Goal: Find specific fact: Find specific fact

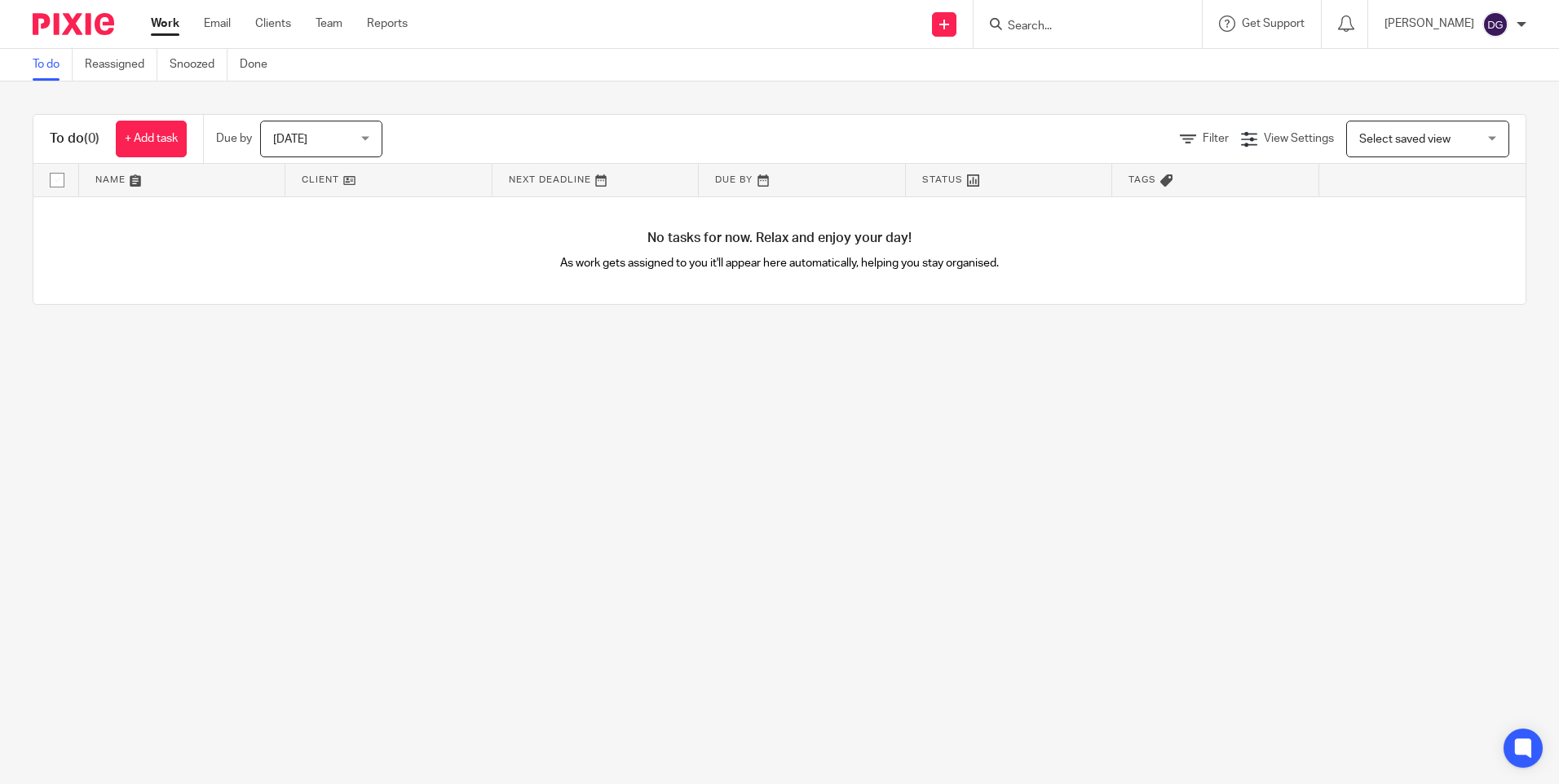
click at [1023, 27] on input "Search" at bounding box center [1080, 26] width 147 height 14
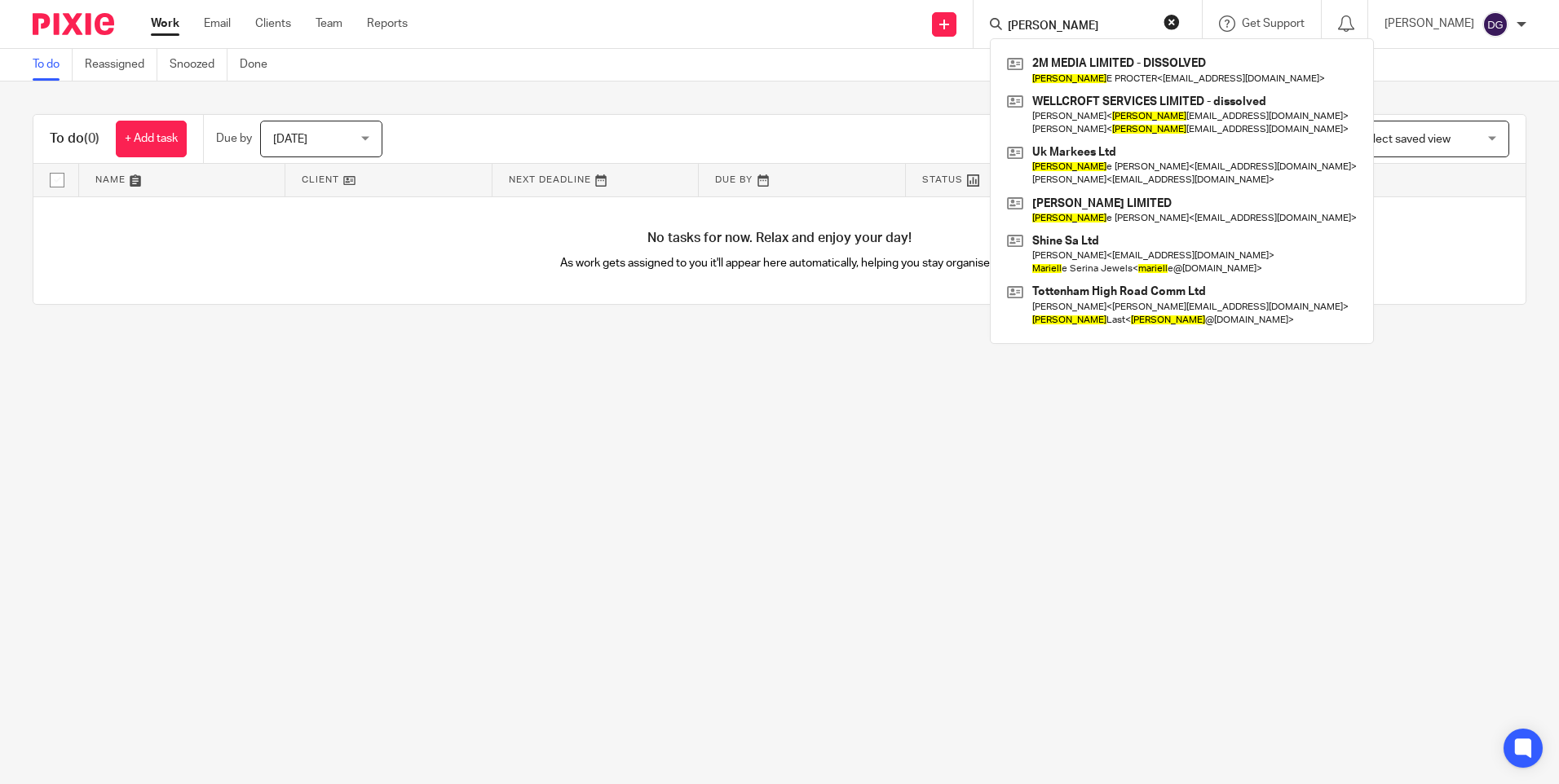
type input "[PERSON_NAME]"
drag, startPoint x: 1081, startPoint y: 22, endPoint x: 917, endPoint y: 10, distance: 164.4
click at [917, 10] on div "Send new email Create task Add client Request signature [PERSON_NAME] 2M MEDIA …" at bounding box center [995, 24] width 1127 height 48
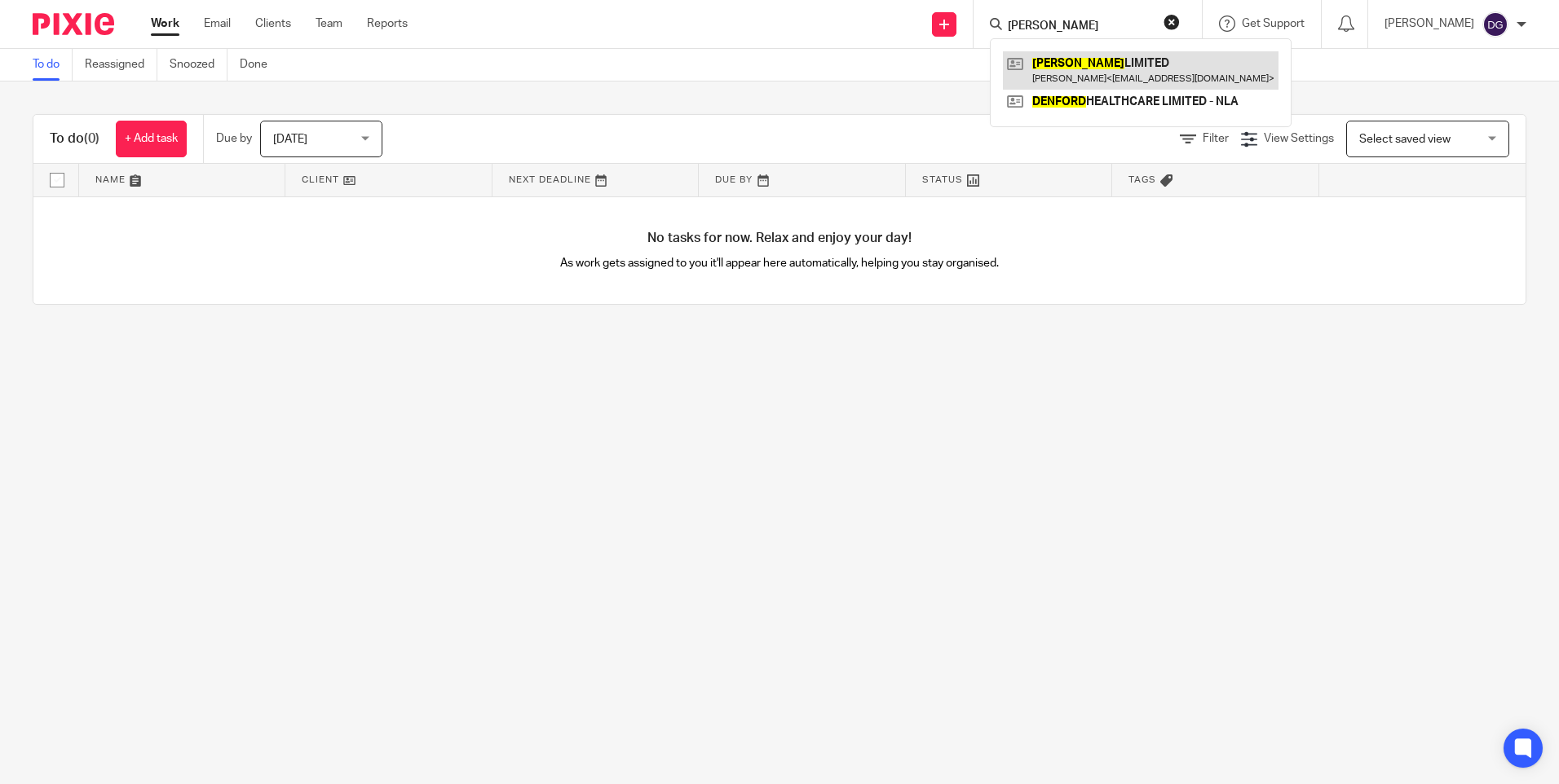
type input "[PERSON_NAME]"
click at [1103, 74] on link at bounding box center [1141, 70] width 276 height 37
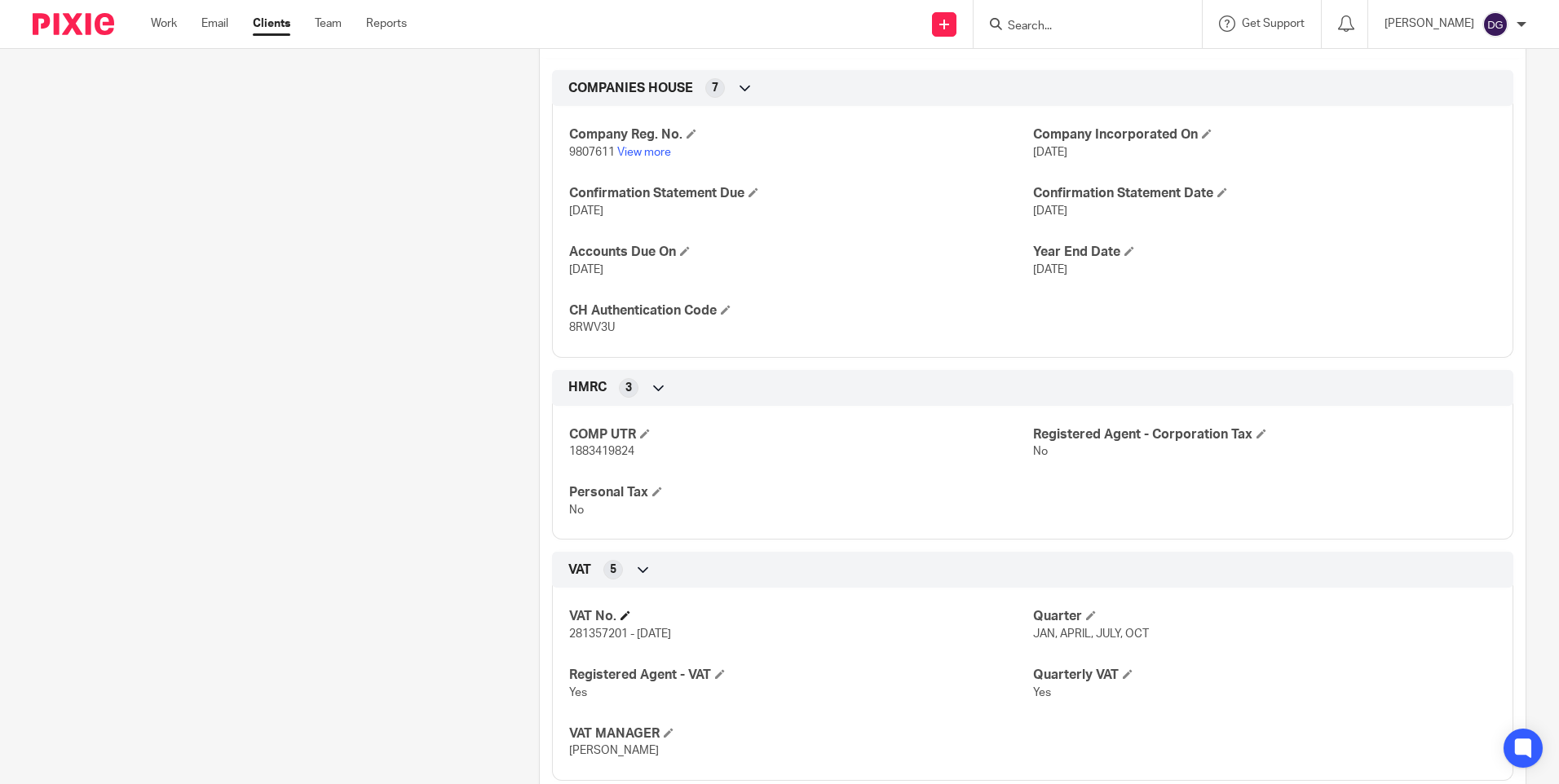
scroll to position [490, 0]
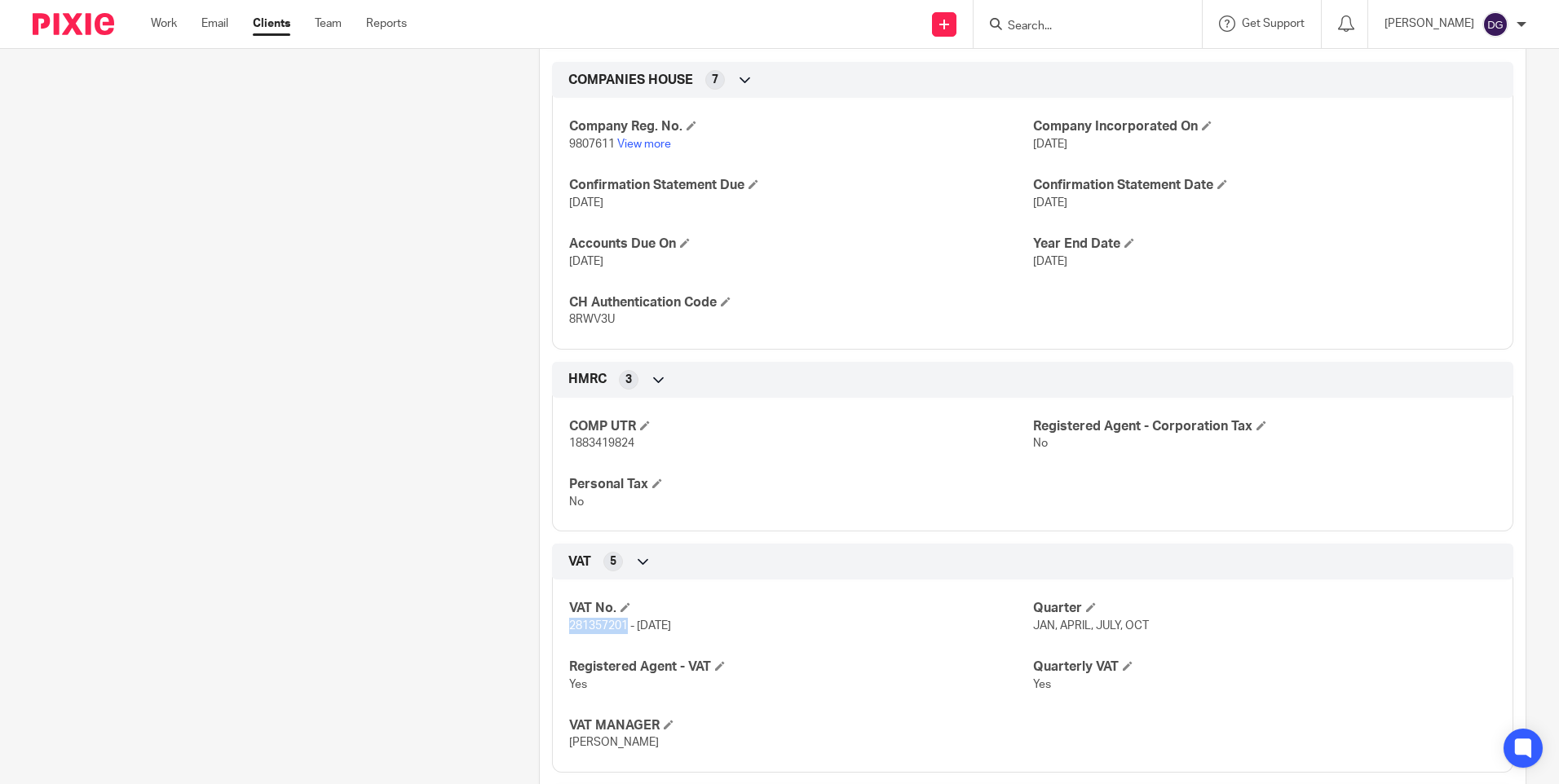
drag, startPoint x: 623, startPoint y: 644, endPoint x: 564, endPoint y: 640, distance: 59.1
click at [564, 640] on div "VAT No. 281357201 - [DATE] Quarter JAN, APRIL, JULY, OCT Registered Agent - VAT…" at bounding box center [1032, 669] width 962 height 204
copy span "281357201"
